Goal: Task Accomplishment & Management: Manage account settings

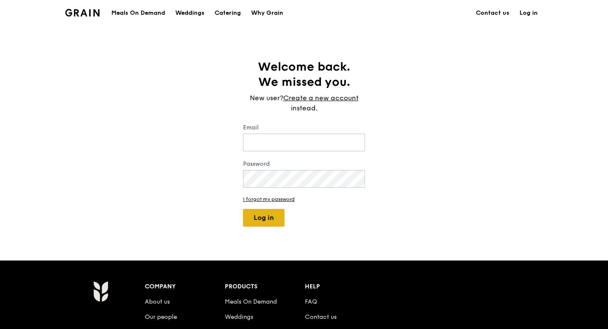
type input "[EMAIL_ADDRESS][DOMAIN_NAME]"
click at [258, 218] on button "Log in" at bounding box center [263, 218] width 41 height 18
select select "100"
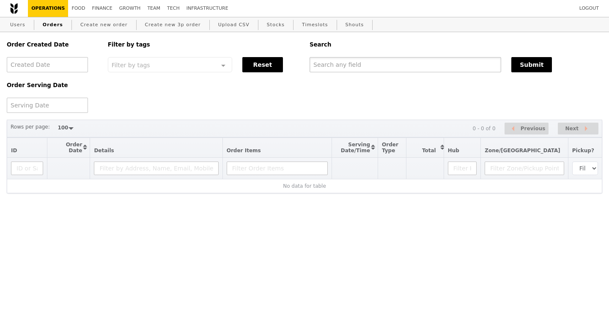
click at [322, 69] on input "text" at bounding box center [406, 64] width 192 height 15
paste input "[EMAIL_ADDRESS][DOMAIN_NAME]"
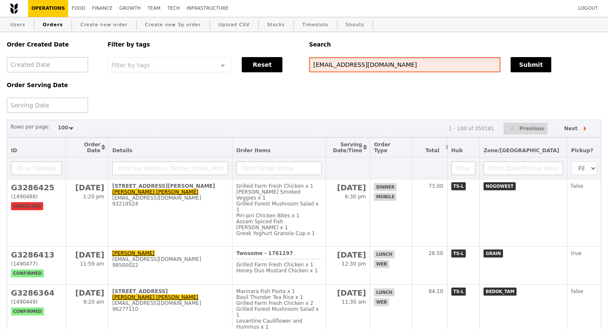
type input "[EMAIL_ADDRESS][DOMAIN_NAME]"
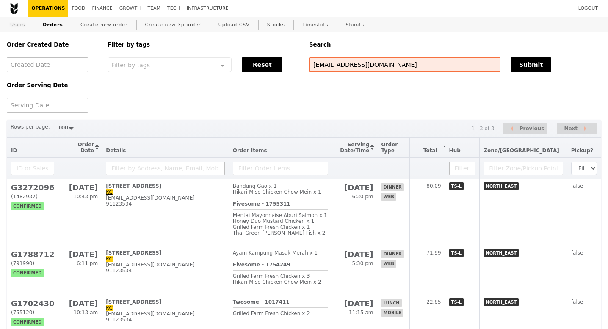
click at [14, 25] on link "Users" at bounding box center [18, 24] width 22 height 15
